Goal: Task Accomplishment & Management: Complete application form

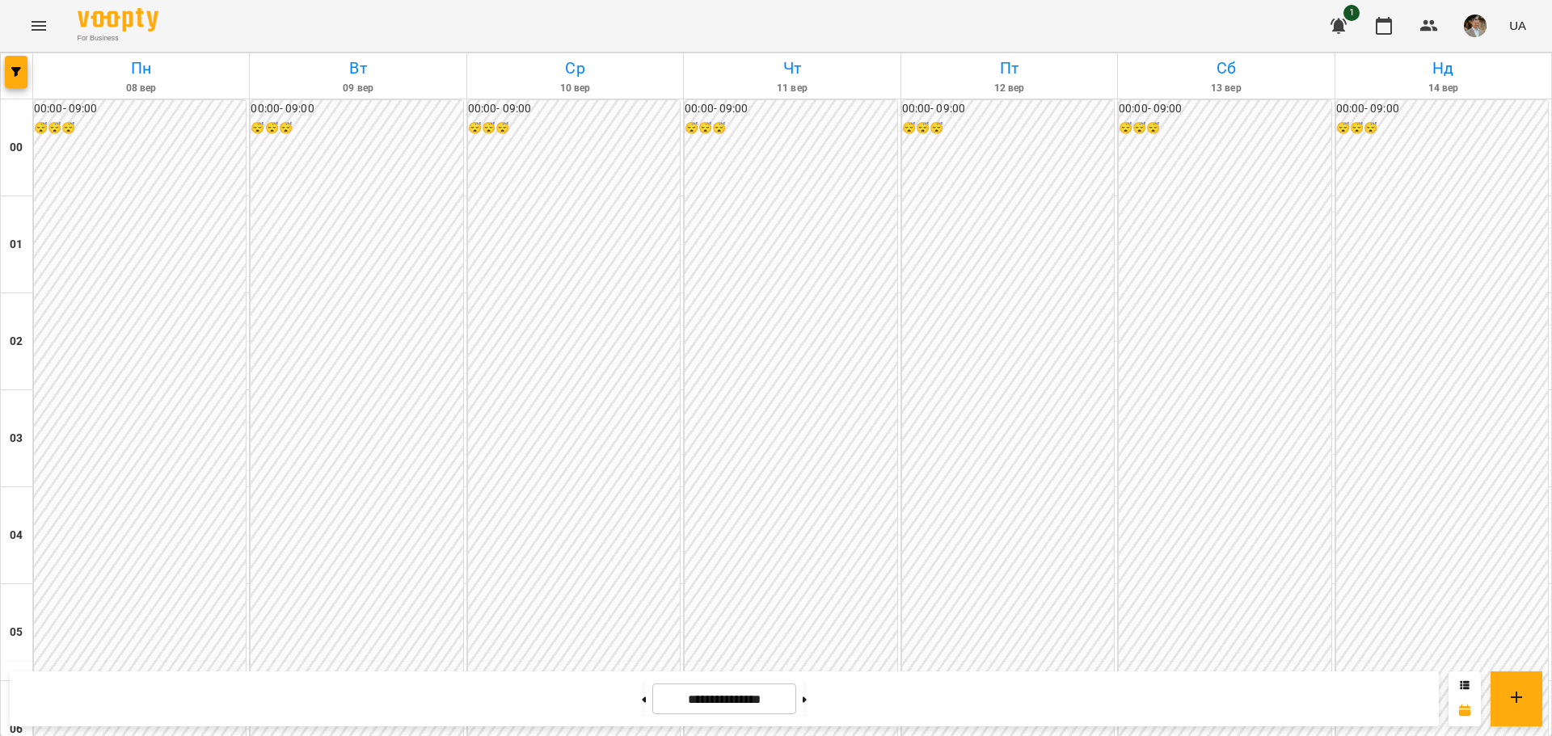
scroll to position [1521, 0]
click at [807, 708] on button at bounding box center [805, 699] width 4 height 36
type input "**********"
click at [642, 697] on icon at bounding box center [644, 700] width 4 height 6
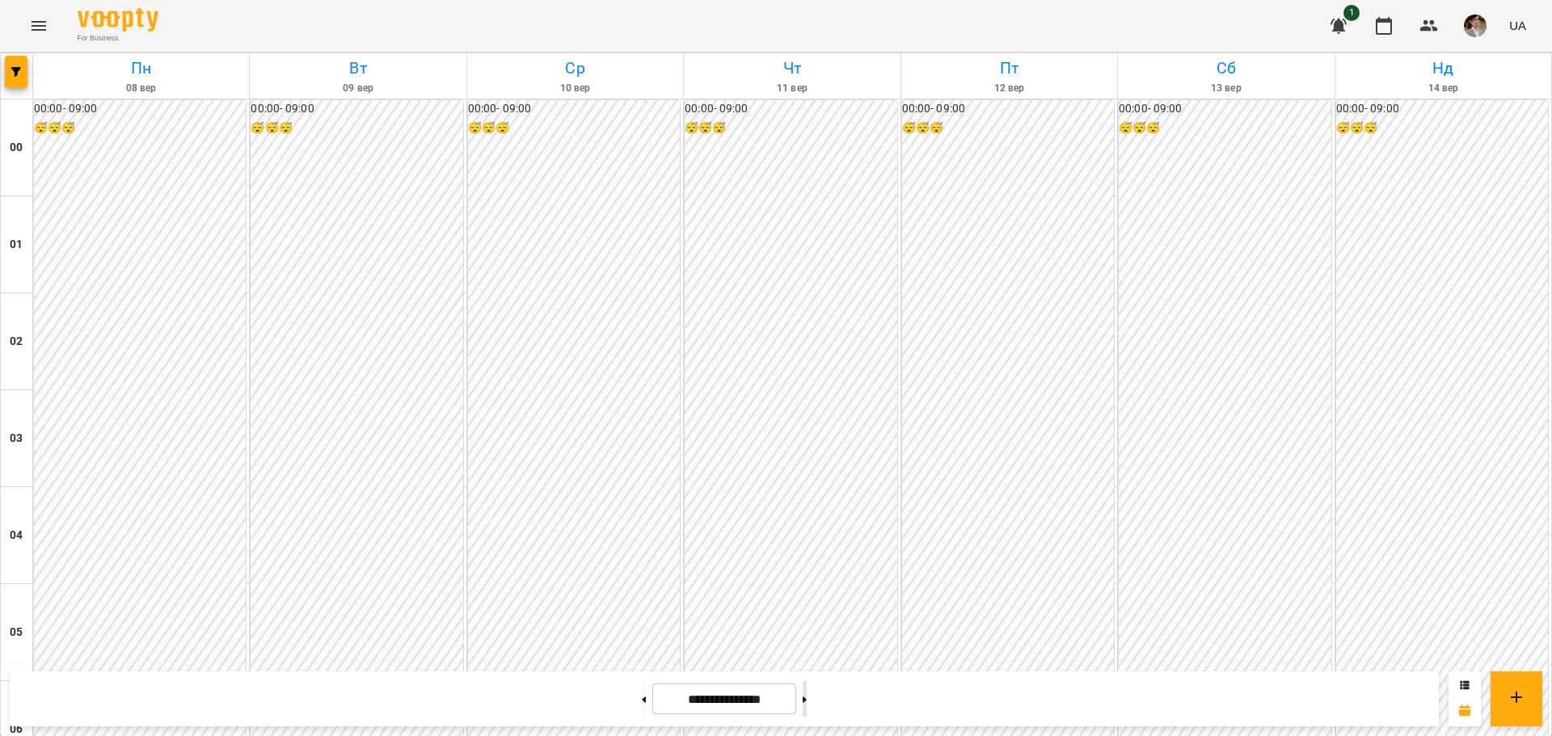
click at [807, 701] on button at bounding box center [805, 699] width 4 height 36
click at [642, 702] on button at bounding box center [644, 699] width 4 height 36
click at [807, 706] on button at bounding box center [805, 699] width 4 height 36
click at [642, 710] on button at bounding box center [644, 699] width 4 height 36
click at [807, 705] on button at bounding box center [805, 699] width 4 height 36
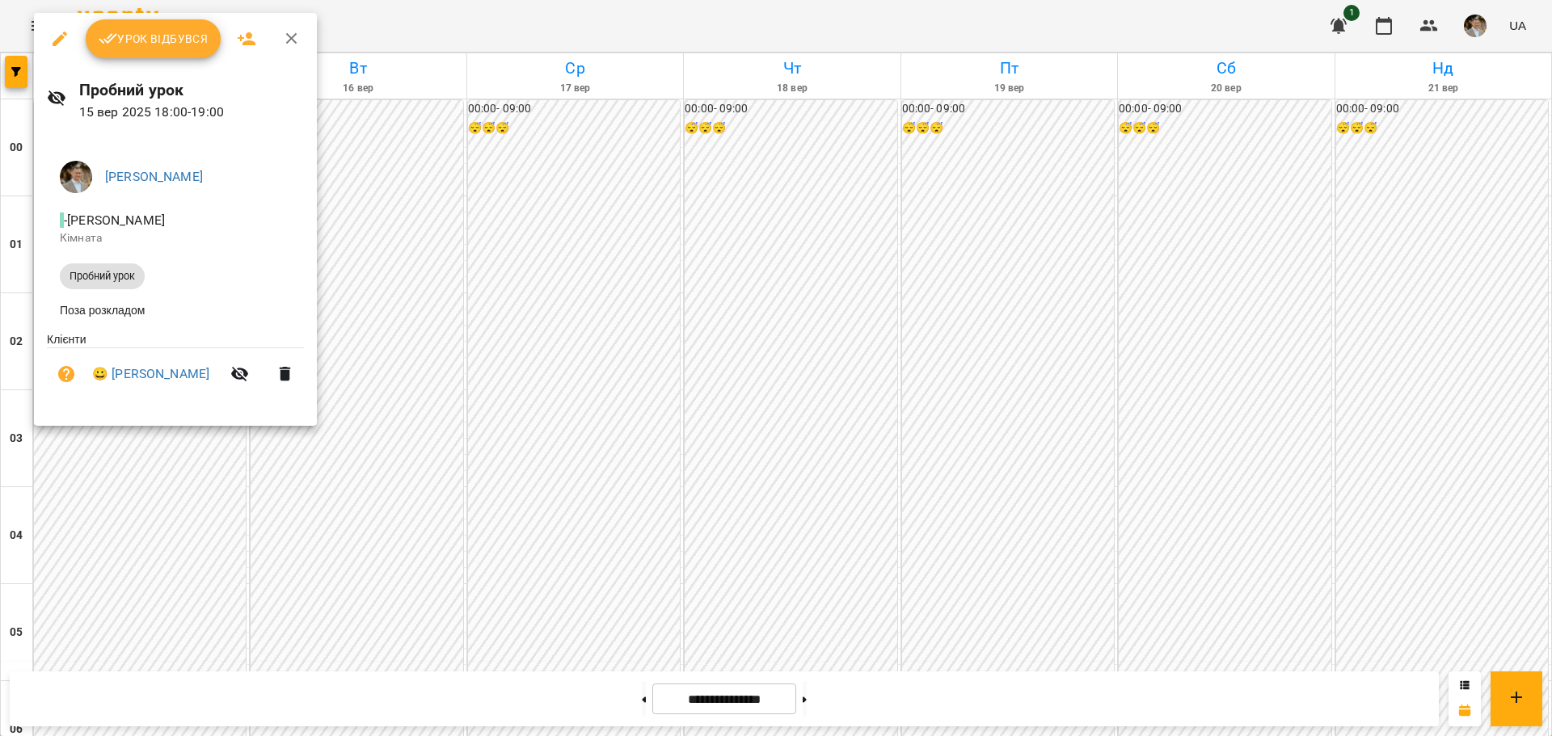
click at [331, 497] on div at bounding box center [776, 368] width 1552 height 736
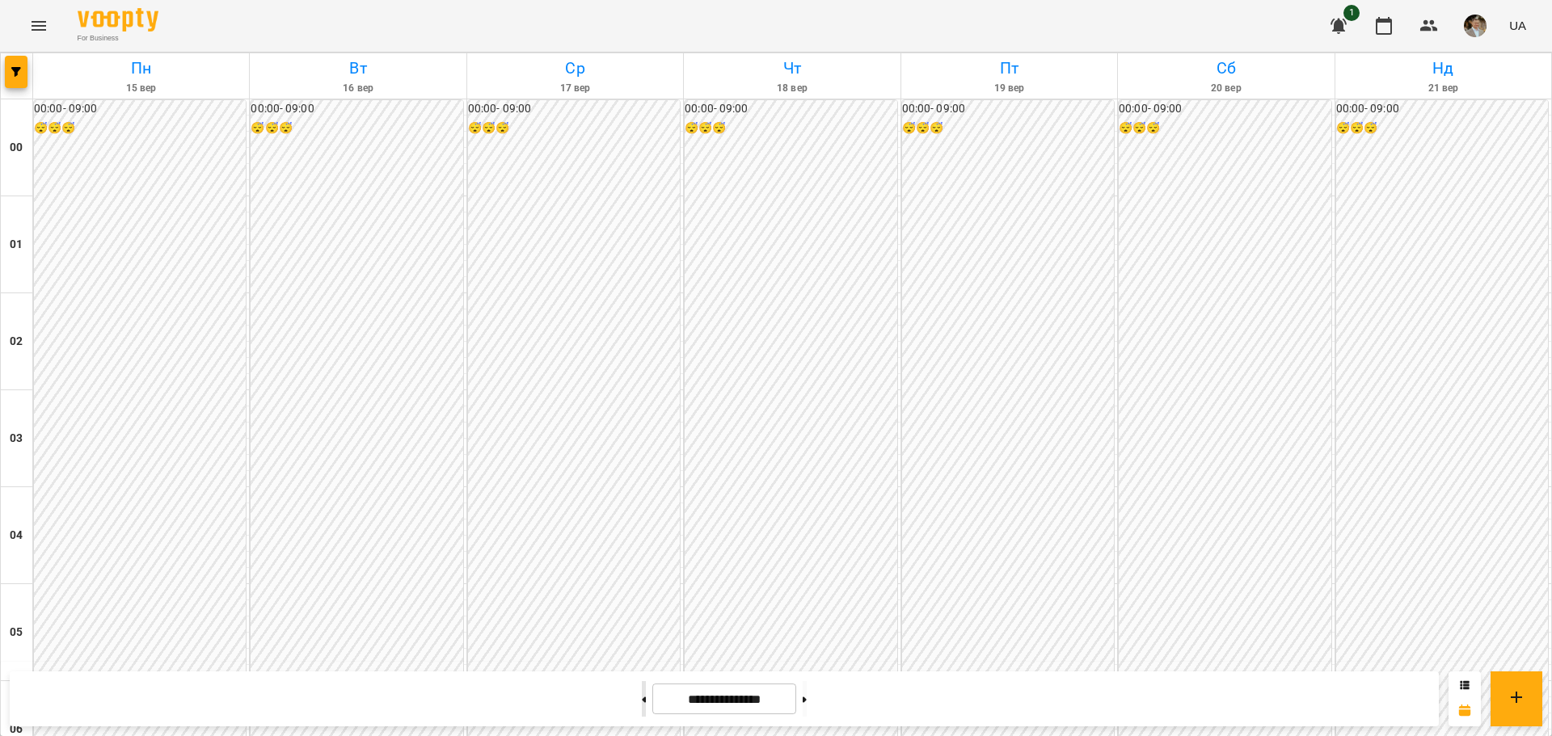
click at [642, 709] on button at bounding box center [644, 699] width 4 height 36
click at [807, 696] on button at bounding box center [805, 699] width 4 height 36
type input "**********"
